Goal: Transaction & Acquisition: Purchase product/service

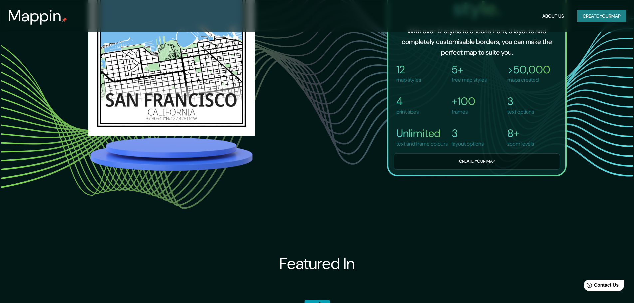
scroll to position [619, 0]
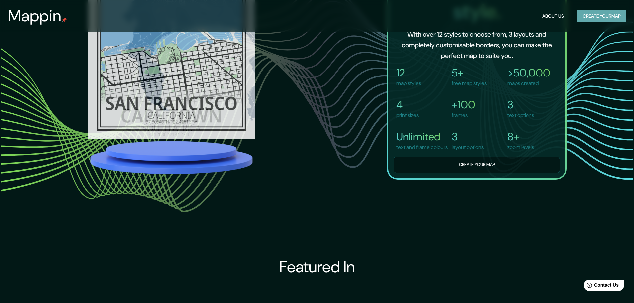
click at [605, 17] on button "Create your map" at bounding box center [601, 16] width 49 height 12
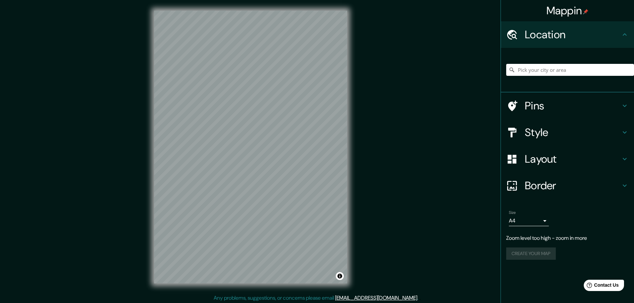
click at [278, 303] on html "Mappin Location Pins Style Layout Border Choose a border. Hint : you can make l…" at bounding box center [317, 151] width 634 height 303
click at [553, 73] on input "Pick your city or area" at bounding box center [570, 70] width 128 height 12
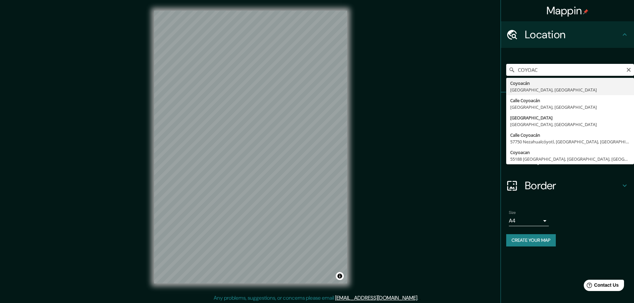
type input "Coyoacán, [GEOGRAPHIC_DATA], [GEOGRAPHIC_DATA]"
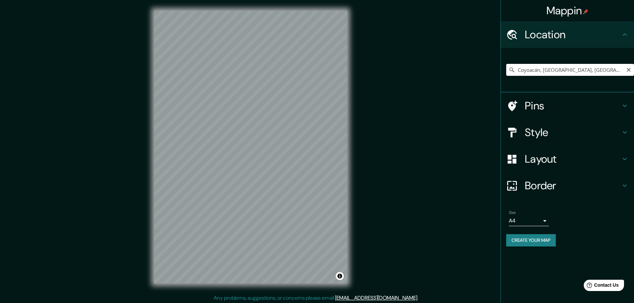
click at [608, 71] on input "Coyoacán, [GEOGRAPHIC_DATA], [GEOGRAPHIC_DATA]" at bounding box center [570, 70] width 128 height 12
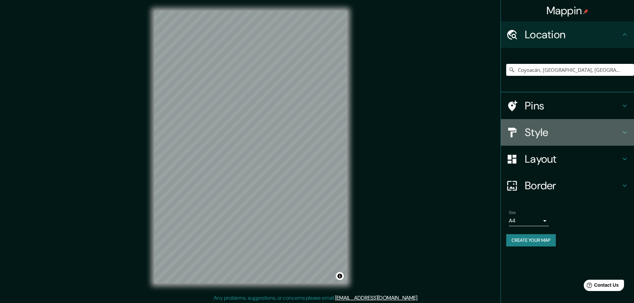
click at [601, 129] on h4 "Style" at bounding box center [572, 132] width 96 height 13
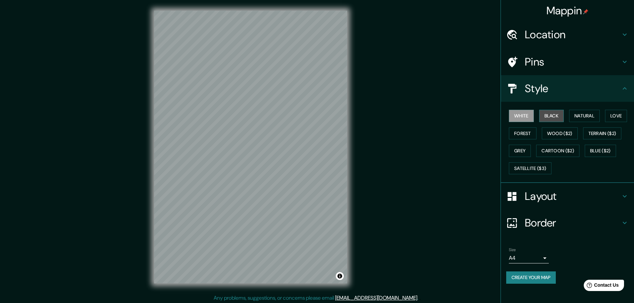
click at [551, 116] on button "Black" at bounding box center [551, 116] width 25 height 12
click at [594, 112] on button "Natural" at bounding box center [584, 116] width 31 height 12
click at [616, 119] on button "Love" at bounding box center [616, 116] width 22 height 12
click at [611, 133] on button "Terrain ($2)" at bounding box center [602, 133] width 39 height 12
click at [562, 133] on button "Wood ($2)" at bounding box center [559, 133] width 36 height 12
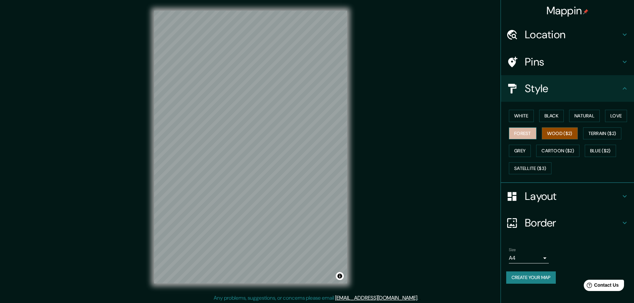
click at [526, 133] on button "Forest" at bounding box center [523, 133] width 28 height 12
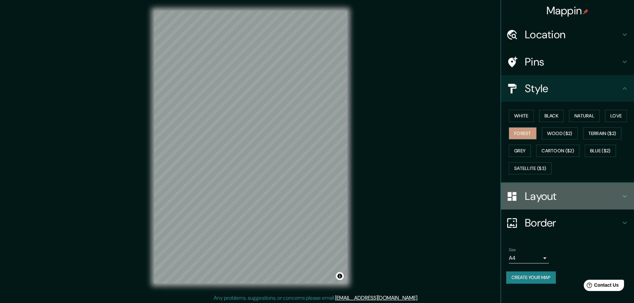
click at [628, 196] on div "Layout" at bounding box center [567, 196] width 133 height 27
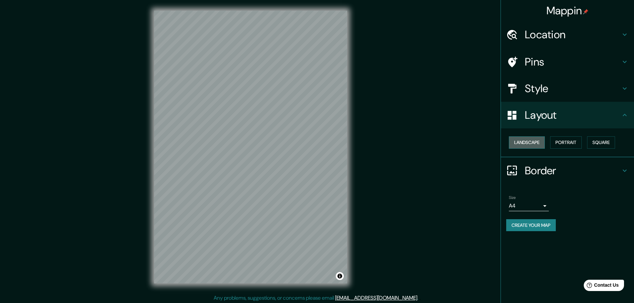
click at [543, 141] on button "Landscape" at bounding box center [527, 142] width 36 height 12
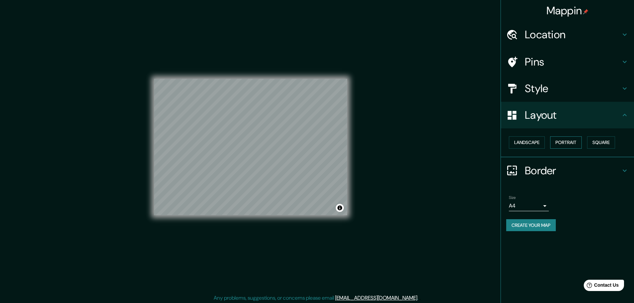
click at [559, 142] on button "Portrait" at bounding box center [566, 142] width 32 height 12
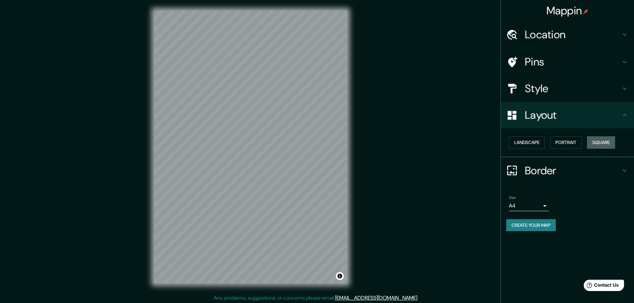
click at [602, 146] on button "Square" at bounding box center [601, 142] width 28 height 12
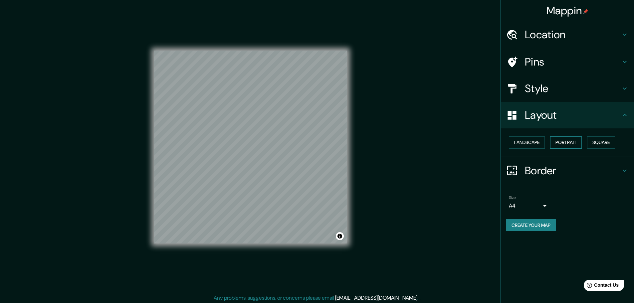
click at [564, 141] on button "Portrait" at bounding box center [566, 142] width 32 height 12
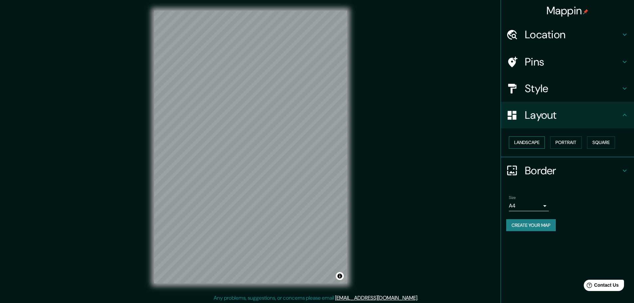
click at [529, 142] on button "Landscape" at bounding box center [527, 142] width 36 height 12
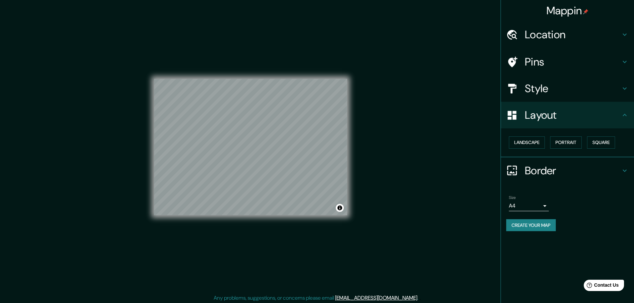
click at [623, 168] on icon at bounding box center [624, 171] width 8 height 8
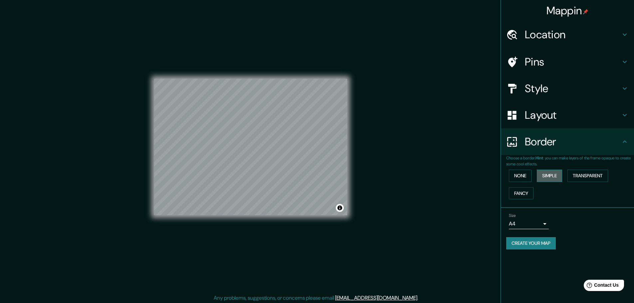
click at [540, 177] on button "Simple" at bounding box center [548, 176] width 25 height 12
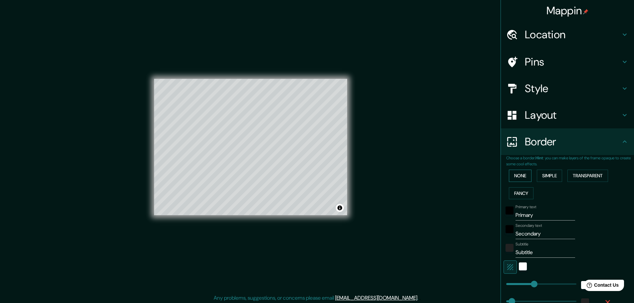
click at [517, 175] on button "None" at bounding box center [520, 176] width 23 height 12
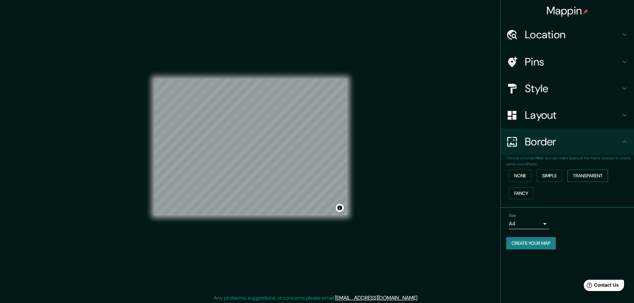
click at [600, 174] on button "Transparent" at bounding box center [587, 176] width 41 height 12
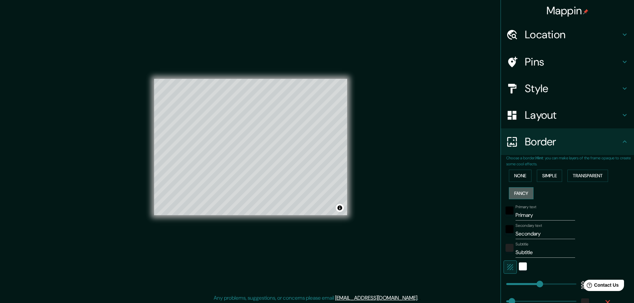
click at [516, 197] on button "Fancy" at bounding box center [521, 193] width 25 height 12
click at [515, 171] on button "None" at bounding box center [520, 176] width 23 height 12
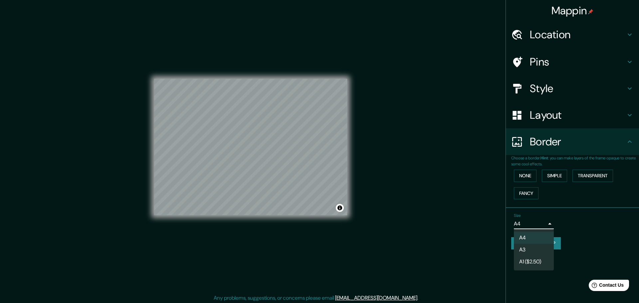
click at [540, 221] on body "Mappin Location [GEOGRAPHIC_DATA], [GEOGRAPHIC_DATA], [GEOGRAPHIC_DATA] Pins St…" at bounding box center [319, 151] width 639 height 303
click at [566, 220] on div at bounding box center [319, 151] width 639 height 303
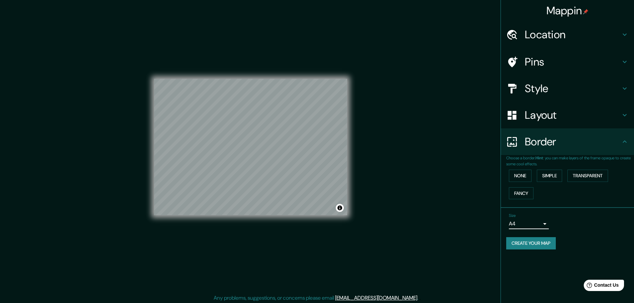
click at [626, 34] on icon at bounding box center [624, 35] width 8 height 8
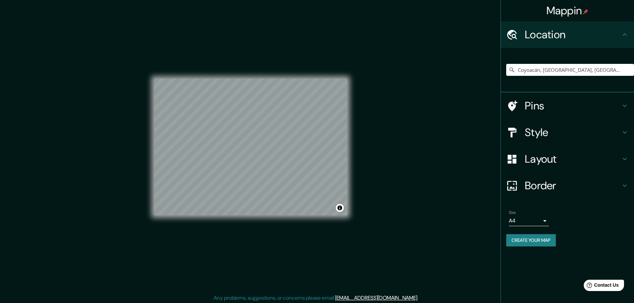
click at [626, 34] on icon at bounding box center [624, 35] width 8 height 8
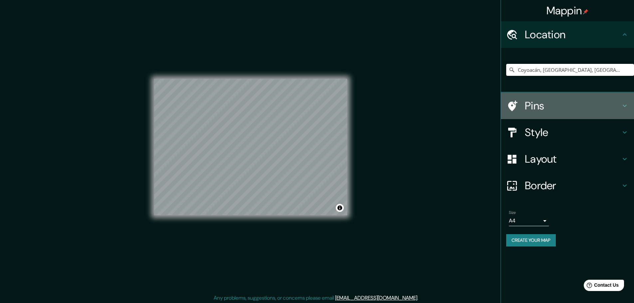
click at [625, 104] on icon at bounding box center [624, 106] width 8 height 8
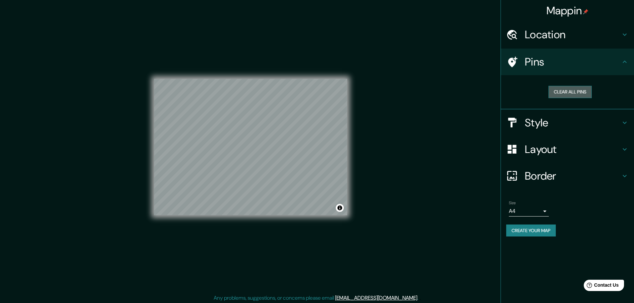
click at [583, 92] on button "Clear all pins" at bounding box center [569, 92] width 43 height 12
drag, startPoint x: 406, startPoint y: 122, endPoint x: 407, endPoint y: 152, distance: 29.3
click at [407, 152] on div "Mappin Location [GEOGRAPHIC_DATA], [GEOGRAPHIC_DATA], [GEOGRAPHIC_DATA] Pins Cl…" at bounding box center [317, 152] width 634 height 305
click at [609, 149] on h4 "Layout" at bounding box center [572, 149] width 96 height 13
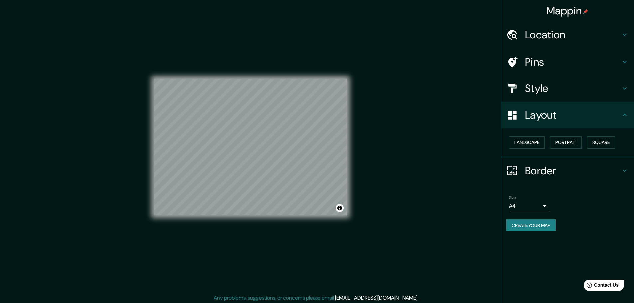
click at [616, 91] on h4 "Style" at bounding box center [572, 88] width 96 height 13
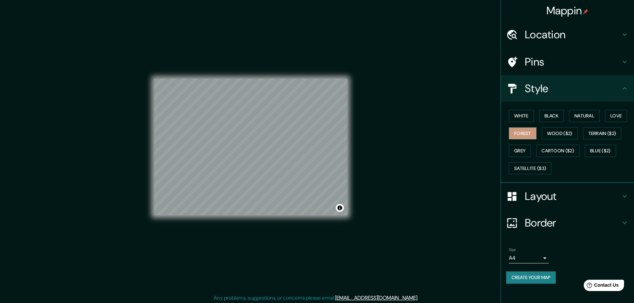
click at [532, 147] on div "White Black Natural Love Forest Wood ($2) Terrain ($2) Grey Cartoon ($2) Blue (…" at bounding box center [570, 142] width 128 height 70
click at [522, 148] on button "Grey" at bounding box center [520, 151] width 22 height 12
click at [551, 152] on button "Cartoon ($2)" at bounding box center [557, 151] width 43 height 12
click at [608, 148] on button "Blue ($2)" at bounding box center [599, 151] width 31 height 12
click at [516, 166] on button "Satellite ($3)" at bounding box center [530, 168] width 43 height 12
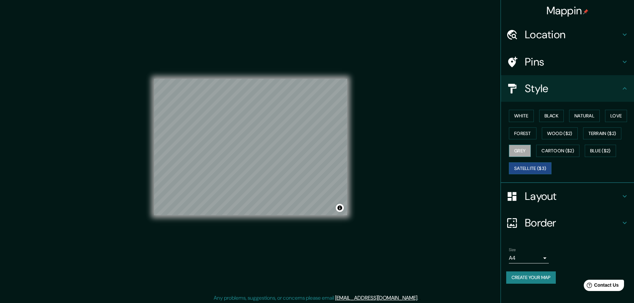
click at [522, 150] on button "Grey" at bounding box center [520, 151] width 22 height 12
click at [556, 133] on button "Wood ($2)" at bounding box center [559, 133] width 36 height 12
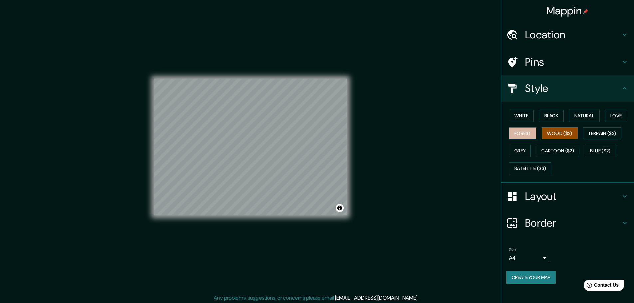
click at [528, 135] on button "Forest" at bounding box center [523, 133] width 28 height 12
click at [617, 115] on button "Love" at bounding box center [616, 116] width 22 height 12
click at [588, 115] on button "Natural" at bounding box center [584, 116] width 31 height 12
click at [554, 116] on button "Black" at bounding box center [551, 116] width 25 height 12
click at [527, 113] on button "White" at bounding box center [521, 116] width 25 height 12
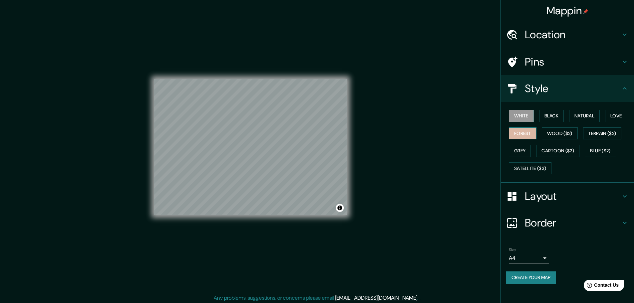
click at [520, 132] on button "Forest" at bounding box center [523, 133] width 28 height 12
click at [601, 282] on span "Contact Us" at bounding box center [606, 285] width 26 height 6
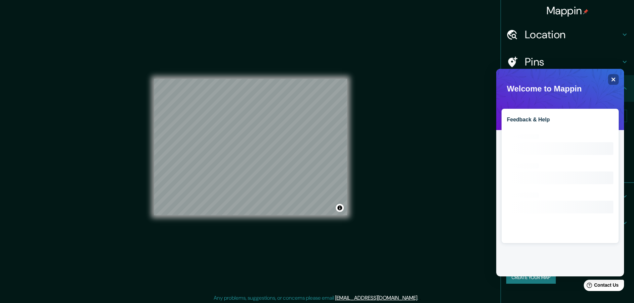
click at [568, 132] on icon "Loading interface..." at bounding box center [560, 182] width 106 height 106
click at [614, 79] on icon "Close" at bounding box center [612, 79] width 5 height 5
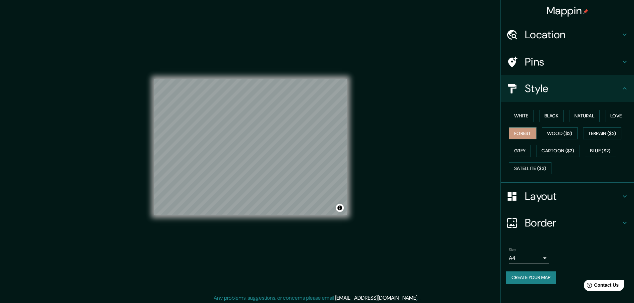
click at [542, 277] on button "Create your map" at bounding box center [531, 277] width 50 height 12
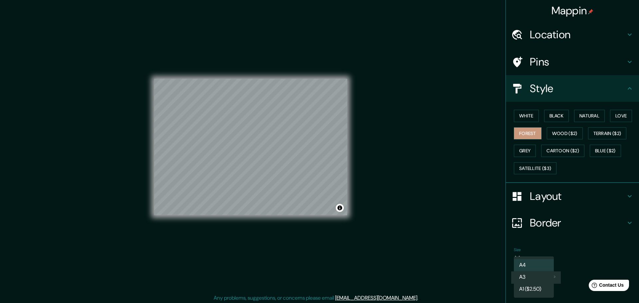
click at [545, 257] on body "Mappin Location [GEOGRAPHIC_DATA], [GEOGRAPHIC_DATA], [GEOGRAPHIC_DATA] Pins St…" at bounding box center [319, 151] width 639 height 303
click at [587, 228] on div at bounding box center [319, 151] width 639 height 303
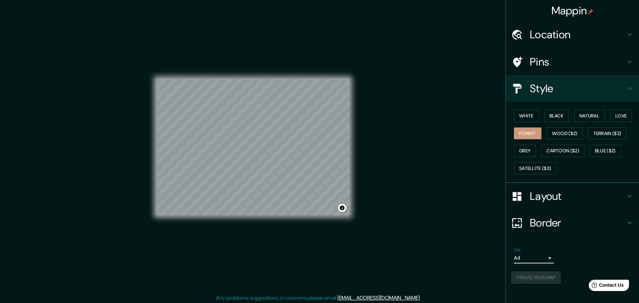
click at [543, 258] on body "Mappin Location [GEOGRAPHIC_DATA], [GEOGRAPHIC_DATA], [GEOGRAPHIC_DATA] Pins St…" at bounding box center [319, 151] width 639 height 303
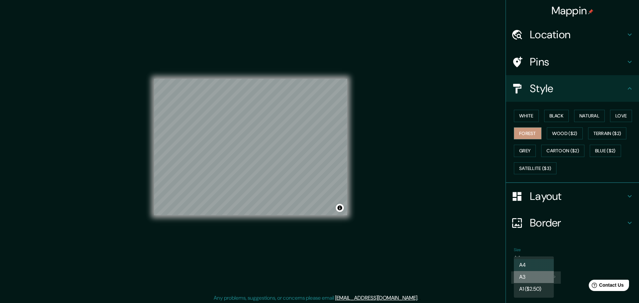
click at [530, 277] on li "A3" at bounding box center [533, 277] width 40 height 12
click at [543, 257] on body "Mappin Location [GEOGRAPHIC_DATA], [GEOGRAPHIC_DATA], [GEOGRAPHIC_DATA] Pins St…" at bounding box center [319, 151] width 639 height 303
click at [531, 265] on li "A4" at bounding box center [533, 265] width 40 height 12
type input "single"
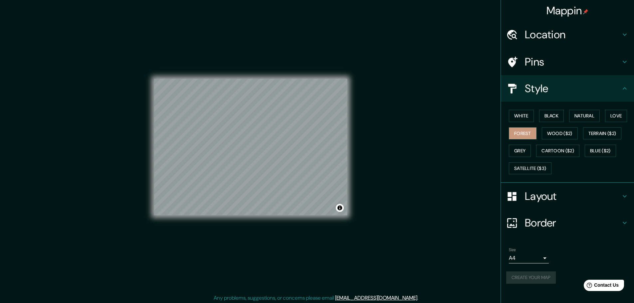
click at [582, 250] on div "Size A4 single" at bounding box center [567, 255] width 122 height 21
drag, startPoint x: 601, startPoint y: 0, endPoint x: 445, endPoint y: 97, distance: 184.2
click at [445, 97] on div "Mappin Location [GEOGRAPHIC_DATA], [GEOGRAPHIC_DATA], [GEOGRAPHIC_DATA] Pins St…" at bounding box center [317, 152] width 634 height 305
click at [460, 91] on div "Mappin Location [GEOGRAPHIC_DATA], [GEOGRAPHIC_DATA], [GEOGRAPHIC_DATA] Pins St…" at bounding box center [317, 152] width 634 height 305
drag, startPoint x: 404, startPoint y: 135, endPoint x: 398, endPoint y: 117, distance: 19.5
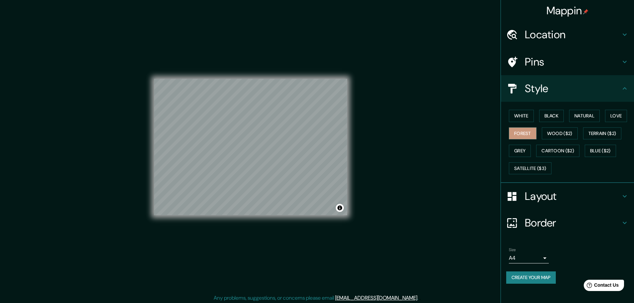
click at [399, 109] on div "Mappin Location [GEOGRAPHIC_DATA], [GEOGRAPHIC_DATA], [GEOGRAPHIC_DATA] Pins St…" at bounding box center [317, 152] width 634 height 305
click at [341, 207] on button "Toggle attribution" at bounding box center [340, 208] width 8 height 8
click at [553, 116] on button "Black" at bounding box center [551, 116] width 25 height 12
click at [518, 134] on button "Forest" at bounding box center [523, 133] width 28 height 12
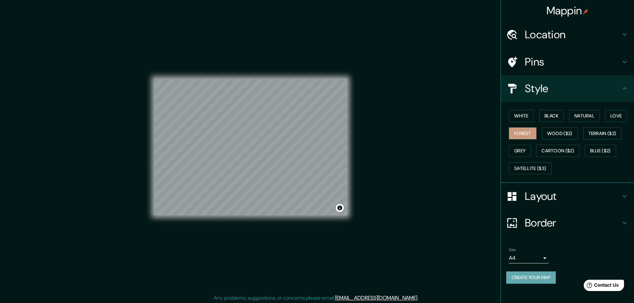
click at [533, 277] on button "Create your map" at bounding box center [531, 277] width 50 height 12
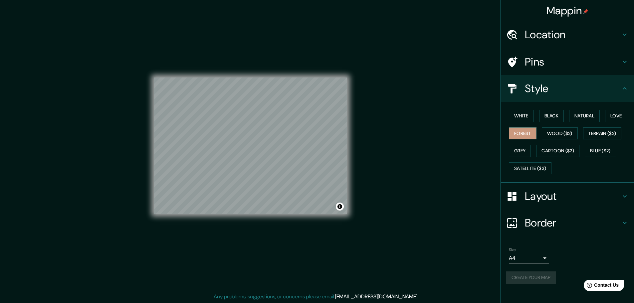
scroll to position [2, 0]
click at [372, 295] on link "[EMAIL_ADDRESS][DOMAIN_NAME]" at bounding box center [376, 296] width 82 height 7
click at [522, 275] on button "Create your map" at bounding box center [531, 277] width 50 height 12
click at [622, 199] on icon at bounding box center [624, 196] width 8 height 8
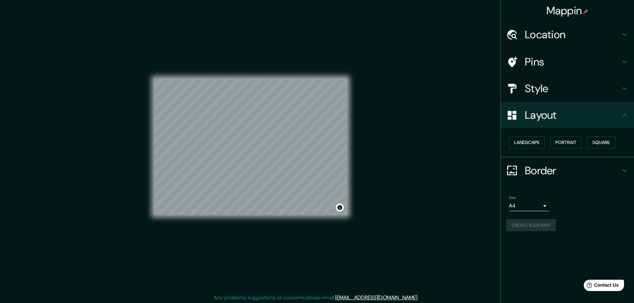
scroll to position [0, 0]
click at [543, 223] on button "Create your map" at bounding box center [531, 225] width 50 height 12
